Goal: Navigation & Orientation: Go to known website

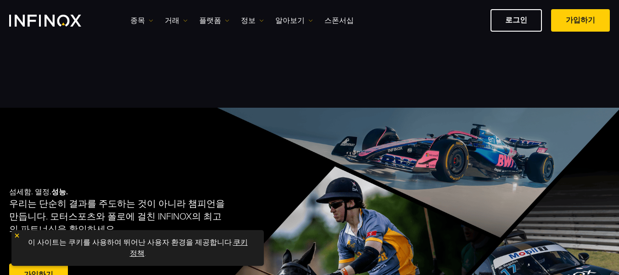
scroll to position [92, 0]
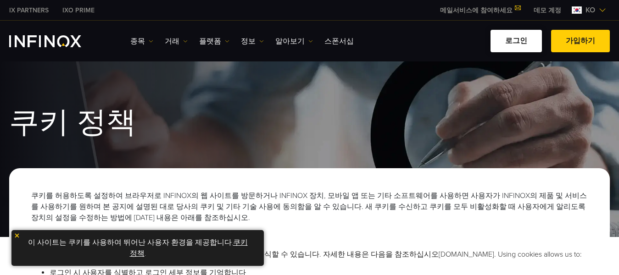
drag, startPoint x: 518, startPoint y: 39, endPoint x: 517, endPoint y: 44, distance: 5.2
click at [518, 39] on link "로그인" at bounding box center [516, 41] width 51 height 22
